Goal: Find specific page/section: Find specific page/section

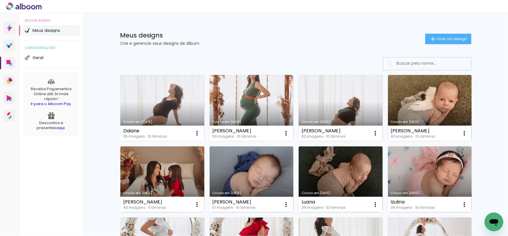
click at [491, 8] on div at bounding box center [254, 6] width 508 height 13
click at [483, 4] on div at bounding box center [254, 6] width 508 height 13
click at [495, 5] on div at bounding box center [254, 6] width 508 height 13
click at [492, 4] on div at bounding box center [254, 6] width 508 height 13
click at [34, 7] on icon at bounding box center [24, 7] width 36 height 8
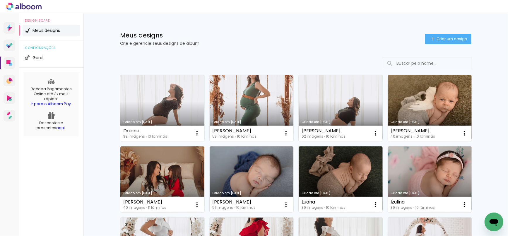
click at [495, 4] on div at bounding box center [254, 6] width 508 height 13
click at [487, 6] on div at bounding box center [254, 6] width 508 height 13
